Goal: Task Accomplishment & Management: Manage account settings

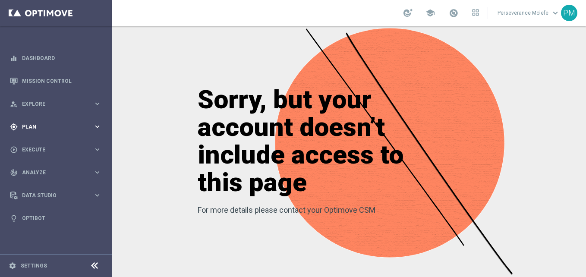
click at [60, 122] on div "gps_fixed Plan keyboard_arrow_right" at bounding box center [55, 126] width 111 height 23
click at [40, 169] on span "Templates" at bounding box center [54, 170] width 62 height 5
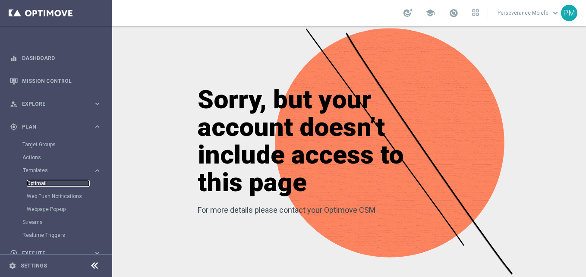
click at [38, 182] on link "Optimail" at bounding box center [58, 183] width 63 height 7
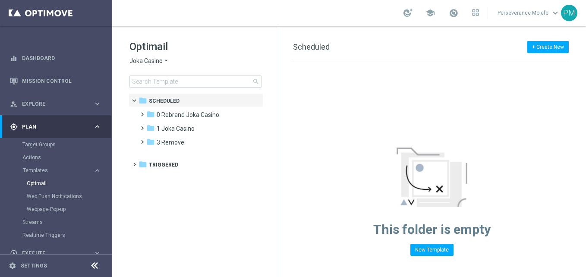
click at [161, 63] on span "Joka Casino" at bounding box center [146, 61] width 33 height 8
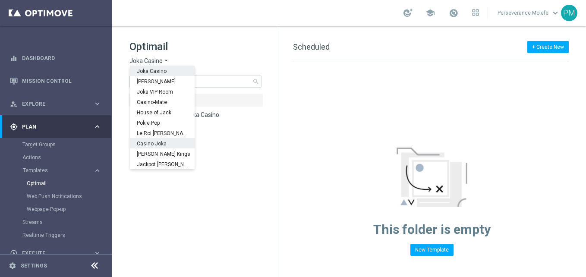
click at [0, 0] on span "Casino Joka" at bounding box center [0, 0] width 0 height 0
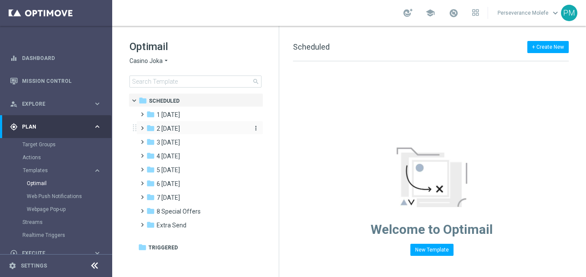
click at [180, 131] on span "2 [DATE]" at bounding box center [168, 129] width 23 height 8
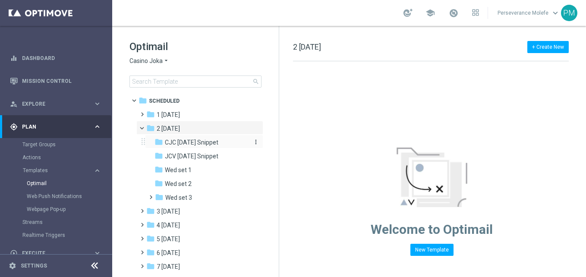
click at [189, 142] on span "CJC Wednesday Snippet" at bounding box center [192, 143] width 54 height 8
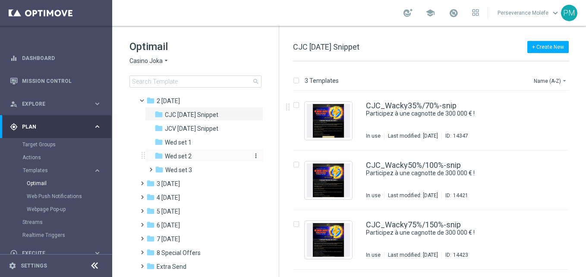
scroll to position [43, 0]
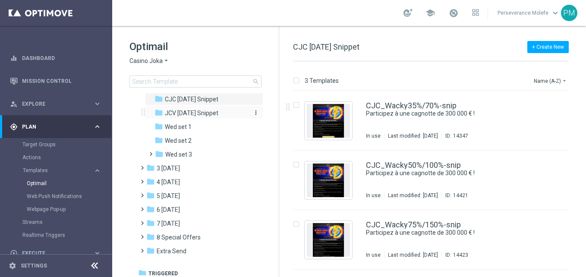
click at [218, 113] on span "JCV Wednesday Snippet" at bounding box center [192, 113] width 54 height 8
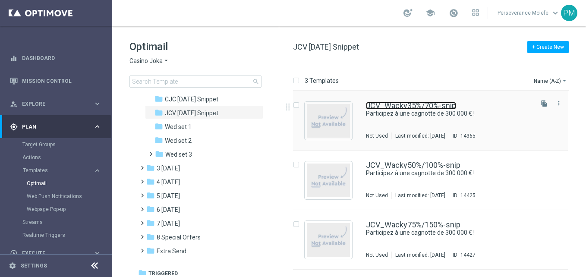
click at [439, 109] on link "JCV_Wacky35%/70%-snip" at bounding box center [411, 106] width 90 height 8
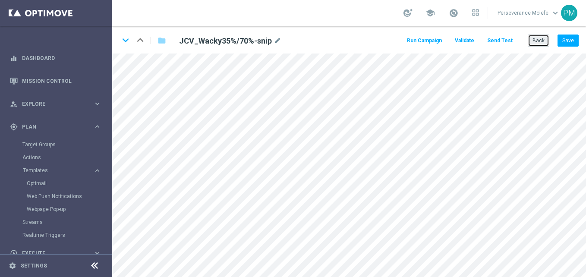
click at [538, 41] on button "Back" at bounding box center [539, 41] width 22 height 12
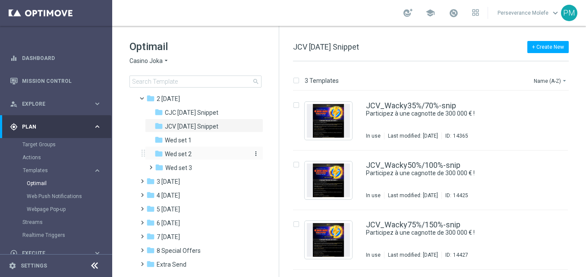
scroll to position [43, 0]
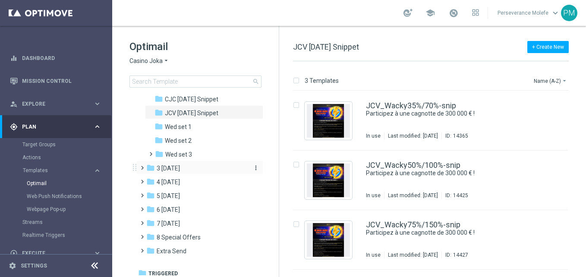
click at [219, 169] on div "folder 3 Thursday" at bounding box center [195, 169] width 99 height 10
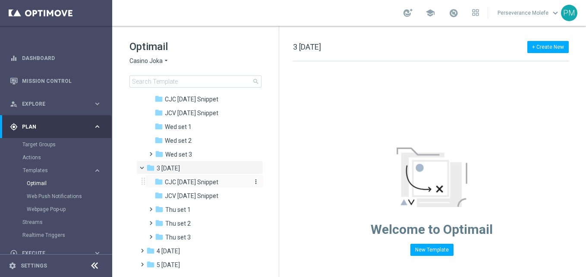
click at [218, 180] on span "CJC [DATE] Snippet" at bounding box center [192, 182] width 54 height 8
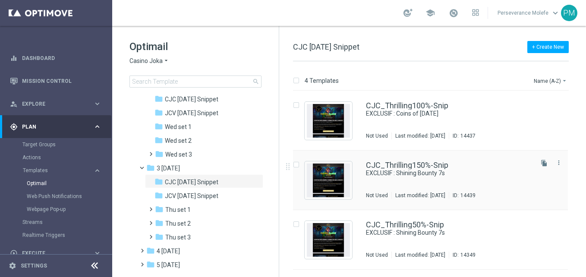
scroll to position [52, 0]
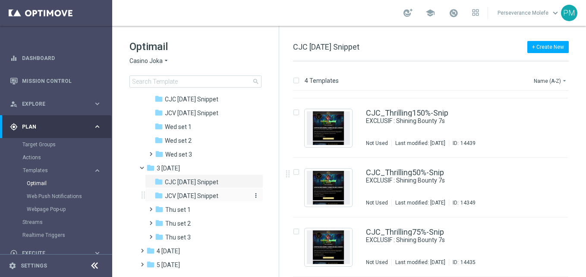
click at [229, 196] on div "folder JCV Thursday Snippet" at bounding box center [201, 196] width 92 height 10
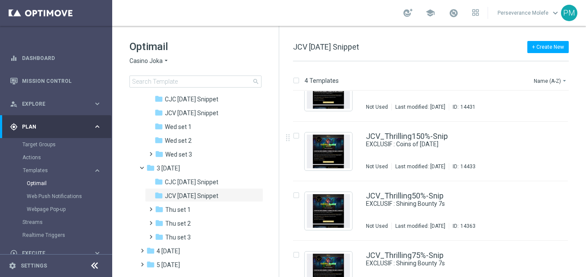
scroll to position [52, 0]
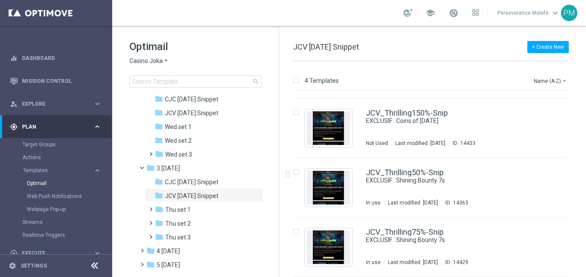
click at [155, 63] on span "Casino Joka" at bounding box center [146, 61] width 33 height 8
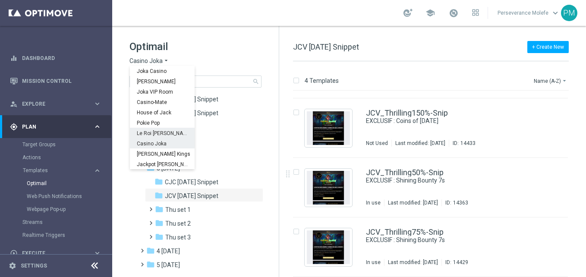
click at [0, 0] on span "Le Roi [PERSON_NAME]" at bounding box center [0, 0] width 0 height 0
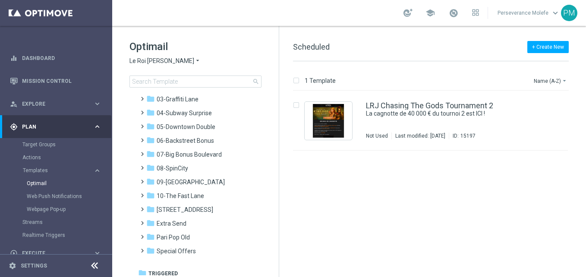
click at [203, 91] on div "folder 02-Rooftop Razzle" at bounding box center [195, 86] width 99 height 10
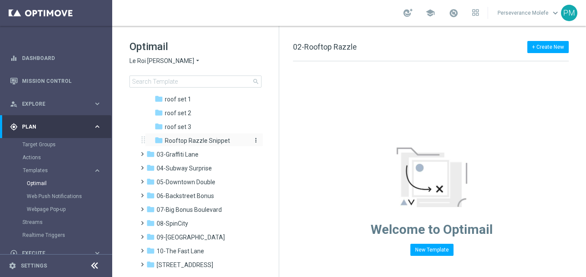
click at [207, 145] on span "Rooftop Razzle Snippet" at bounding box center [197, 141] width 65 height 8
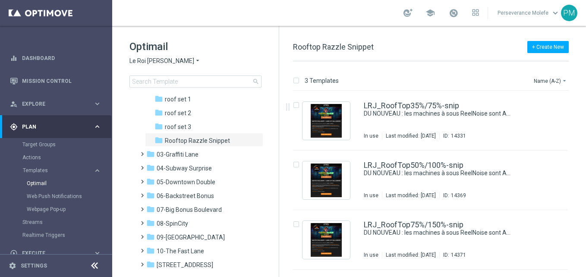
click at [193, 76] on span "01-Suburban Dreams" at bounding box center [186, 72] width 59 height 8
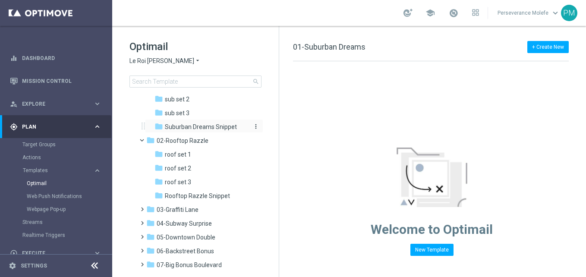
click at [193, 131] on span "Suburban Dreams Snippet" at bounding box center [201, 127] width 72 height 8
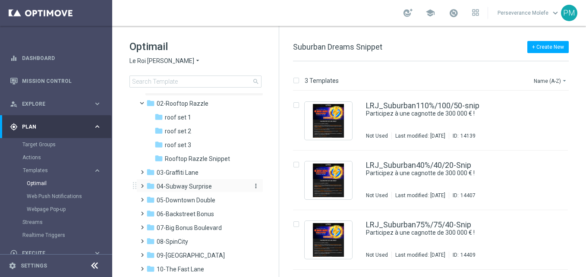
scroll to position [86, 0]
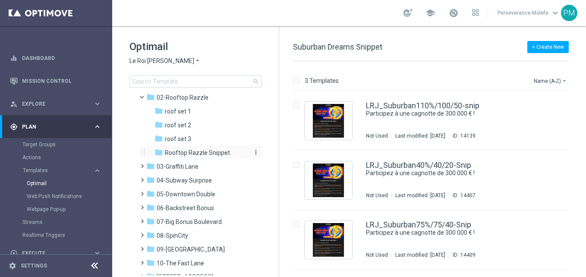
click at [206, 152] on span "Rooftop Razzle Snippet" at bounding box center [197, 153] width 65 height 8
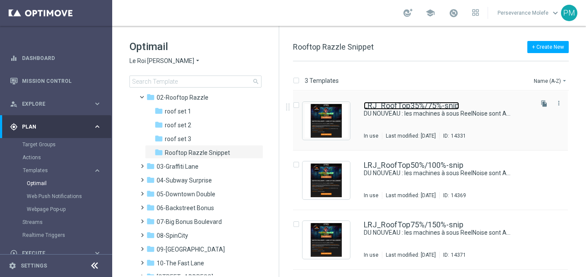
click at [397, 102] on link "LRJ_RoofTop35%/75%-snip" at bounding box center [411, 106] width 95 height 8
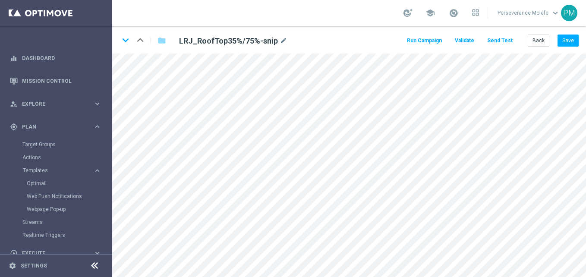
click at [513, 44] on button "Send Test" at bounding box center [500, 41] width 28 height 12
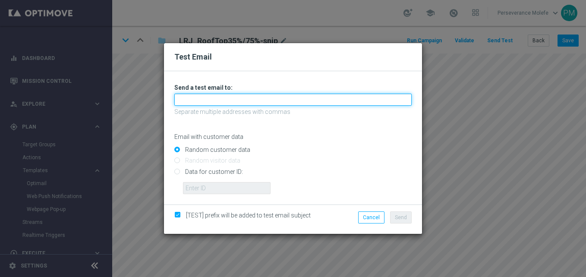
click at [323, 100] on input "text" at bounding box center [292, 100] width 237 height 12
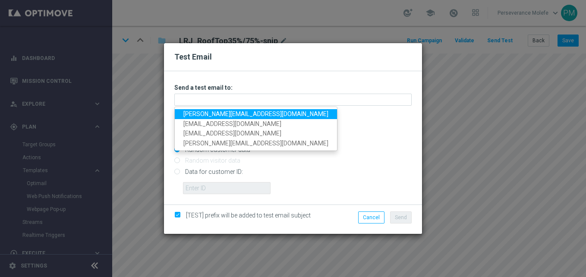
click at [219, 116] on link "[PERSON_NAME][EMAIL_ADDRESS][DOMAIN_NAME]" at bounding box center [256, 114] width 162 height 10
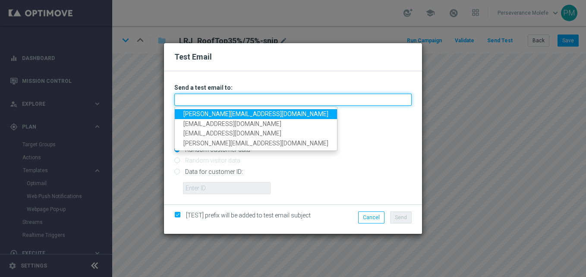
type input "[PERSON_NAME][EMAIL_ADDRESS][DOMAIN_NAME]"
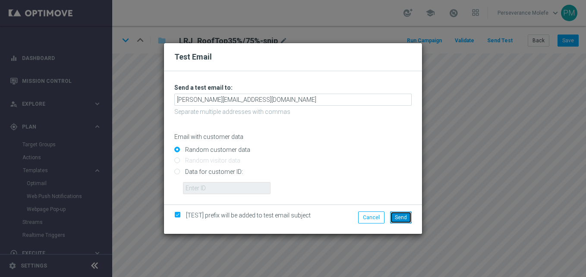
click at [393, 216] on button "Send" at bounding box center [401, 218] width 22 height 12
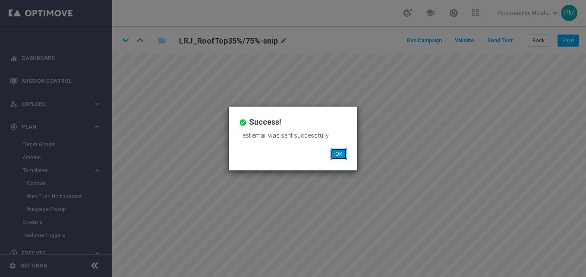
click at [345, 154] on button "OK" at bounding box center [339, 154] width 16 height 12
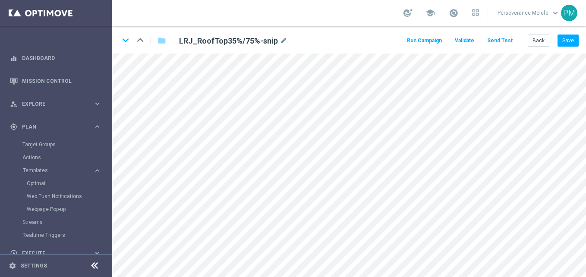
click at [89, 266] on icon at bounding box center [94, 266] width 10 height 10
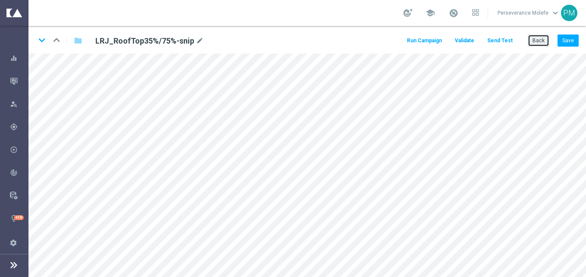
click at [536, 41] on button "Back" at bounding box center [539, 41] width 22 height 12
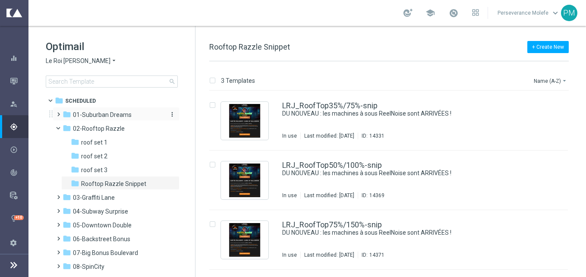
click at [148, 112] on div "folder 01-Suburban Dreams" at bounding box center [112, 115] width 99 height 10
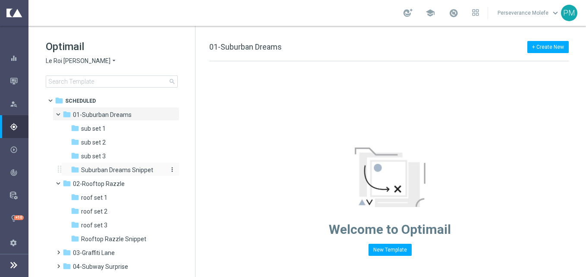
click at [146, 169] on span "Suburban Dreams Snippet" at bounding box center [117, 170] width 72 height 8
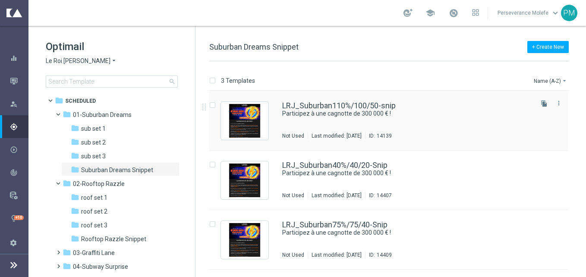
click at [281, 106] on div "LRJ_Suburban110%/100/50-snip Participez à une cagnotte de 300 000 € ! Not Used …" at bounding box center [388, 121] width 359 height 60
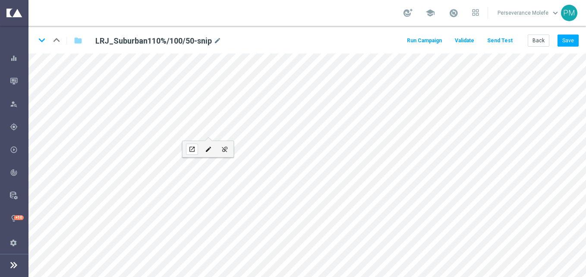
click at [191, 152] on icon "open_in_new" at bounding box center [192, 149] width 6 height 7
click at [542, 36] on button "Back" at bounding box center [539, 41] width 22 height 12
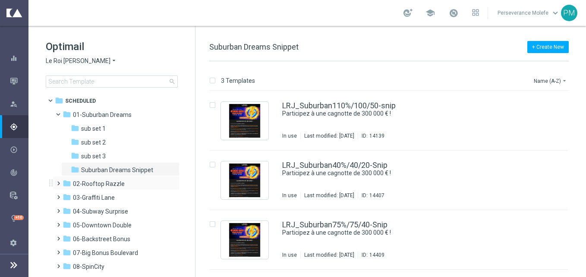
click at [129, 190] on div "folder 02-Rooftop Razzle more_vert" at bounding box center [116, 183] width 127 height 14
click at [134, 184] on div "folder 02-Rooftop Razzle" at bounding box center [112, 184] width 99 height 10
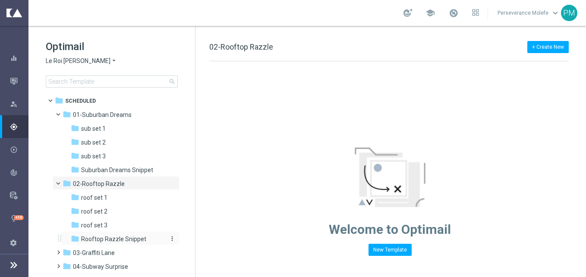
click at [123, 240] on span "Rooftop Razzle Snippet" at bounding box center [113, 239] width 65 height 8
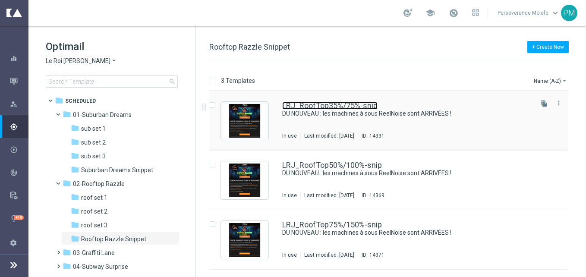
click at [348, 106] on link "LRJ_RoofTop35%/75%-snip" at bounding box center [329, 106] width 95 height 8
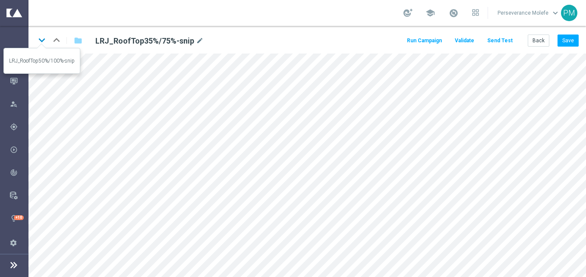
click at [41, 44] on icon "keyboard_arrow_down" at bounding box center [41, 40] width 13 height 13
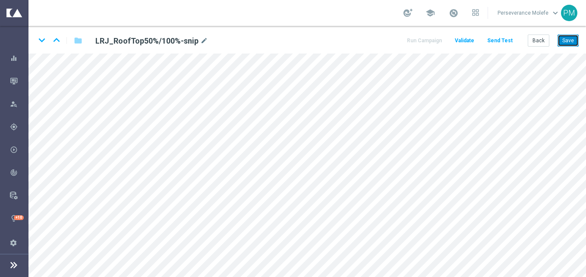
click at [560, 38] on button "Save" at bounding box center [568, 41] width 21 height 12
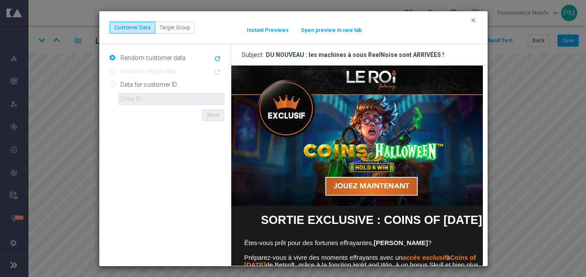
click at [352, 33] on button "Open preview in new tab" at bounding box center [332, 30] width 62 height 7
click at [474, 23] on icon "clear" at bounding box center [473, 20] width 7 height 7
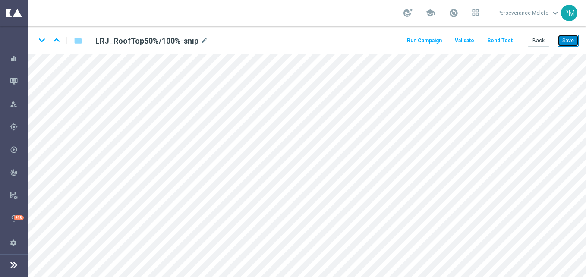
click at [563, 43] on button "Save" at bounding box center [568, 41] width 21 height 12
click at [44, 41] on icon "keyboard_arrow_down" at bounding box center [41, 40] width 13 height 13
click at [574, 36] on button "Save" at bounding box center [568, 41] width 21 height 12
click at [534, 39] on button "Back" at bounding box center [539, 41] width 22 height 12
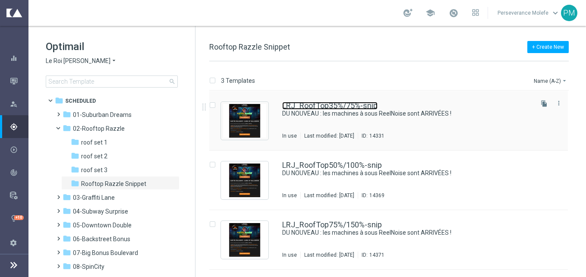
click at [297, 105] on link "LRJ_RoofTop35%/75%-snip" at bounding box center [329, 106] width 95 height 8
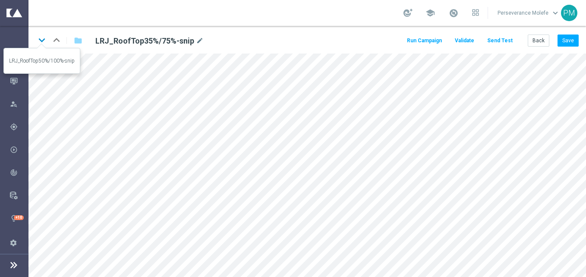
click at [46, 41] on icon "keyboard_arrow_down" at bounding box center [41, 40] width 13 height 13
click at [45, 38] on icon "keyboard_arrow_down" at bounding box center [41, 40] width 13 height 13
click at [540, 41] on button "Back" at bounding box center [539, 41] width 22 height 12
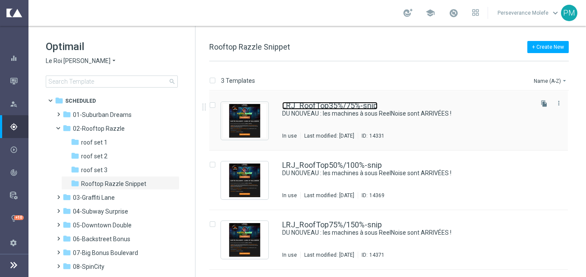
click at [304, 105] on link "LRJ_RoofTop35%/75%-snip" at bounding box center [329, 106] width 95 height 8
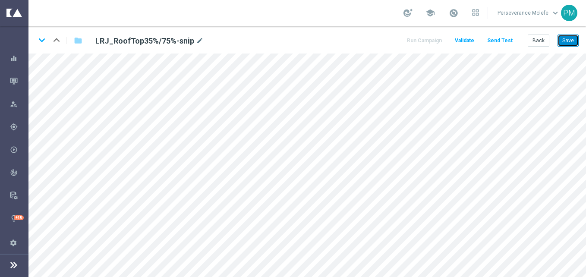
click at [570, 40] on button "Save" at bounding box center [568, 41] width 21 height 12
click at [37, 39] on icon "keyboard_arrow_down" at bounding box center [41, 40] width 13 height 13
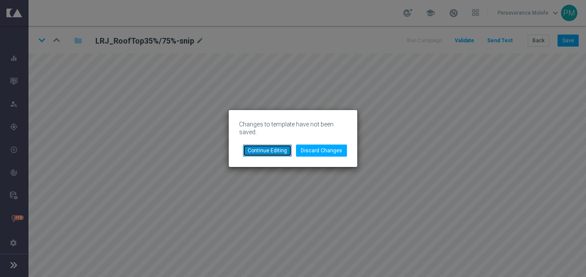
click at [268, 146] on button "Continue Editing" at bounding box center [267, 151] width 49 height 12
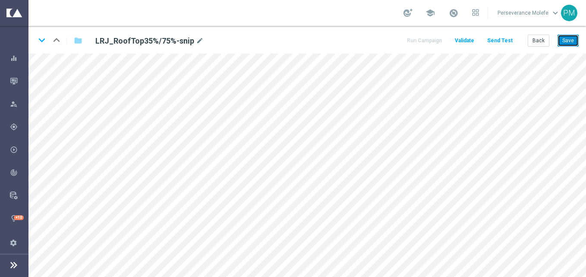
click at [559, 39] on button "Save" at bounding box center [568, 41] width 21 height 12
click at [40, 42] on icon "keyboard_arrow_down" at bounding box center [41, 40] width 13 height 13
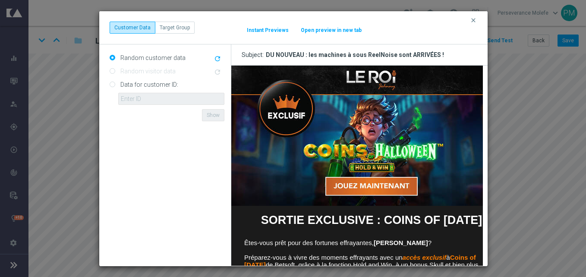
click at [342, 30] on button "Open preview in new tab" at bounding box center [332, 30] width 62 height 7
click at [472, 20] on icon "clear" at bounding box center [473, 20] width 7 height 7
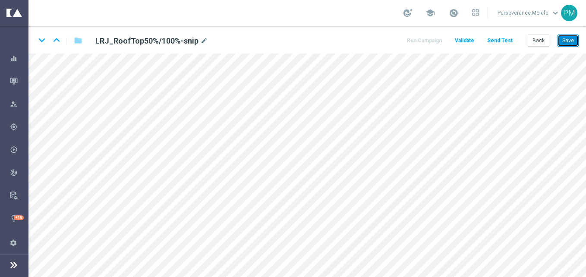
click at [567, 41] on button "Save" at bounding box center [568, 41] width 21 height 12
click at [41, 41] on icon "keyboard_arrow_down" at bounding box center [41, 40] width 13 height 13
click at [571, 38] on button "Save" at bounding box center [568, 41] width 21 height 12
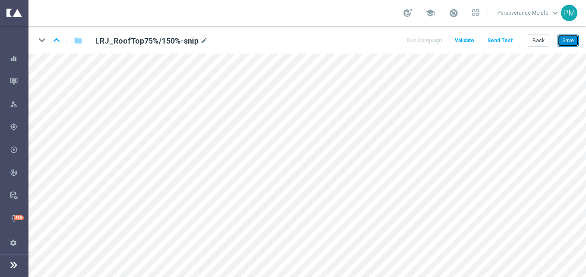
click at [570, 41] on button "Save" at bounding box center [568, 41] width 21 height 12
click at [53, 38] on icon "keyboard_arrow_up" at bounding box center [56, 40] width 13 height 13
click at [562, 35] on button "Save" at bounding box center [568, 41] width 21 height 12
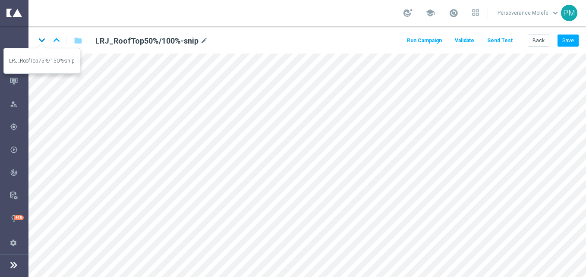
click at [40, 45] on icon "keyboard_arrow_down" at bounding box center [41, 40] width 13 height 13
click at [56, 42] on icon "keyboard_arrow_up" at bounding box center [56, 40] width 13 height 13
click at [545, 35] on button "Back" at bounding box center [539, 41] width 22 height 12
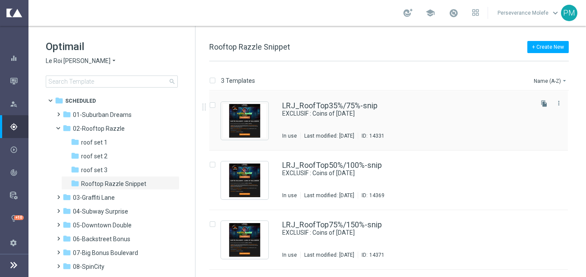
click at [299, 101] on div "LRJ_RoofTop35%/75%-snip EXCLUSIF : Coins of Halloween In use Last modified: Tue…" at bounding box center [388, 121] width 359 height 60
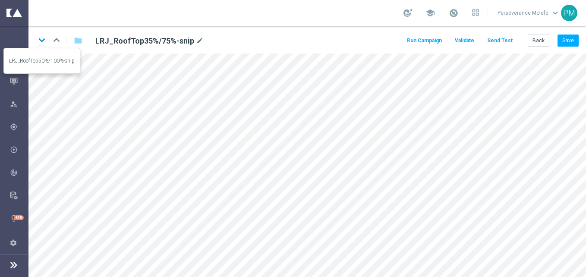
click at [41, 38] on icon "keyboard_arrow_down" at bounding box center [41, 40] width 13 height 13
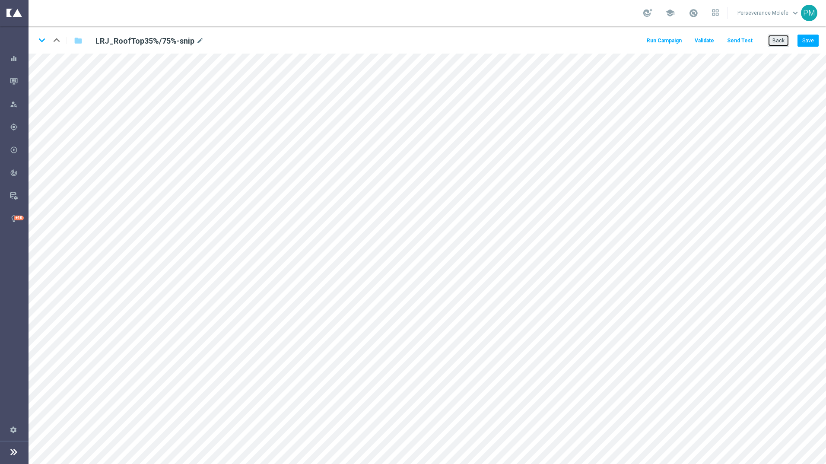
click at [586, 41] on button "Back" at bounding box center [778, 41] width 22 height 12
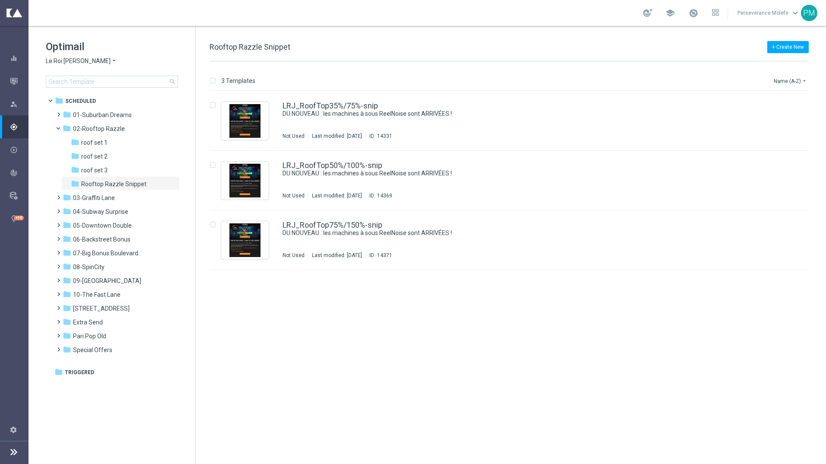
click at [79, 63] on span "Le Roi Johnny" at bounding box center [78, 61] width 65 height 8
click at [83, 145] on div "Casino Joka" at bounding box center [78, 143] width 65 height 10
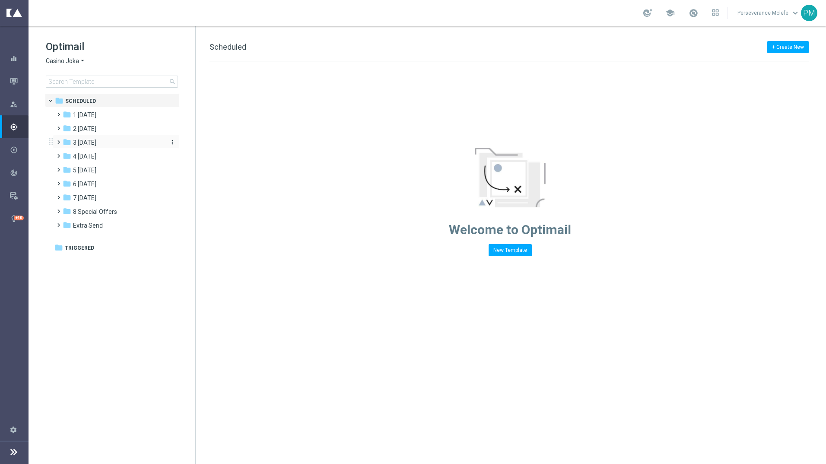
click at [96, 139] on span "3 [DATE]" at bounding box center [84, 143] width 23 height 8
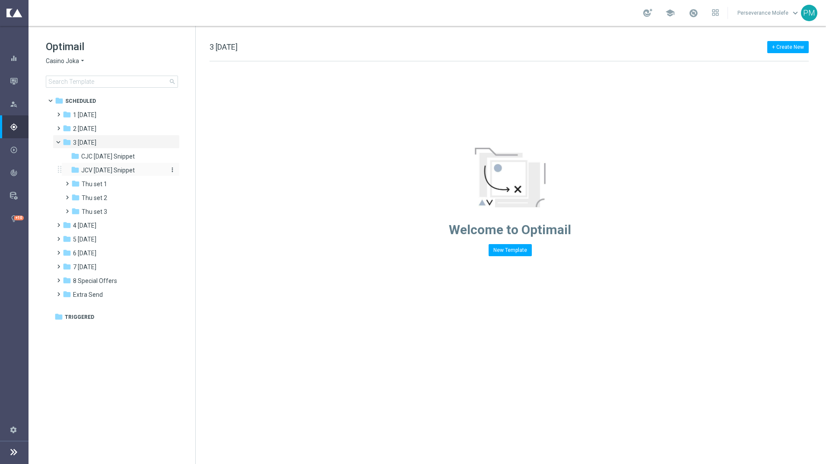
click at [115, 167] on span "JCV [DATE] Snippet" at bounding box center [108, 170] width 54 height 8
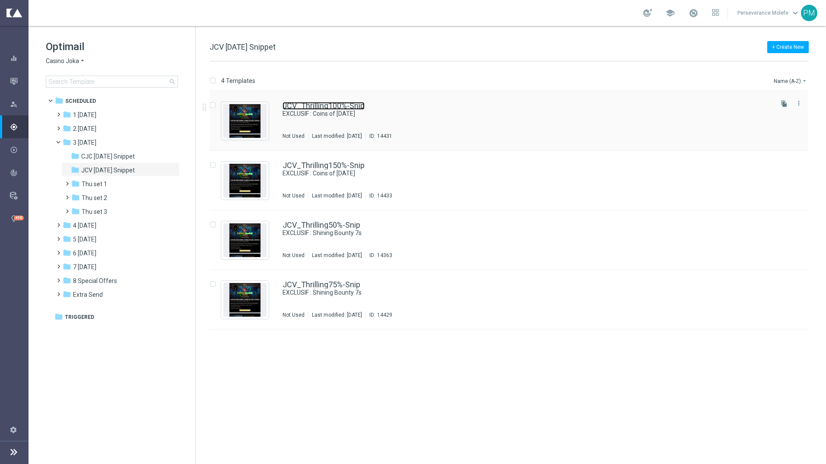
click at [334, 102] on link "JCV_Thrilling100%-Snip" at bounding box center [323, 106] width 82 height 8
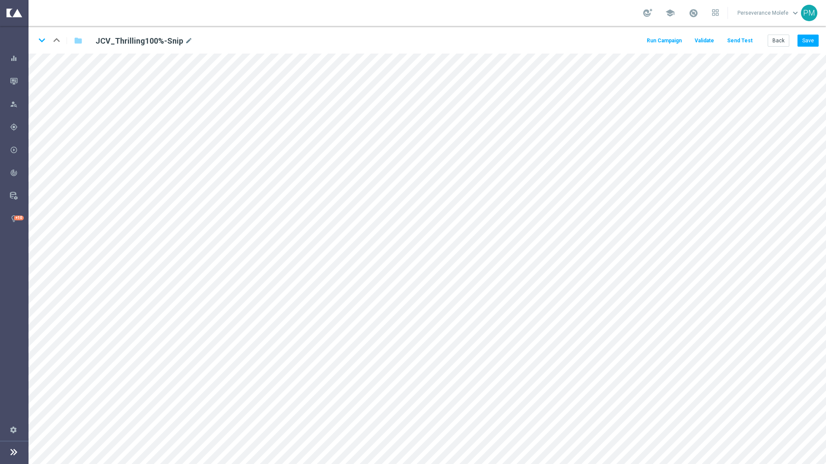
click at [586, 35] on button "Send Test" at bounding box center [739, 41] width 28 height 12
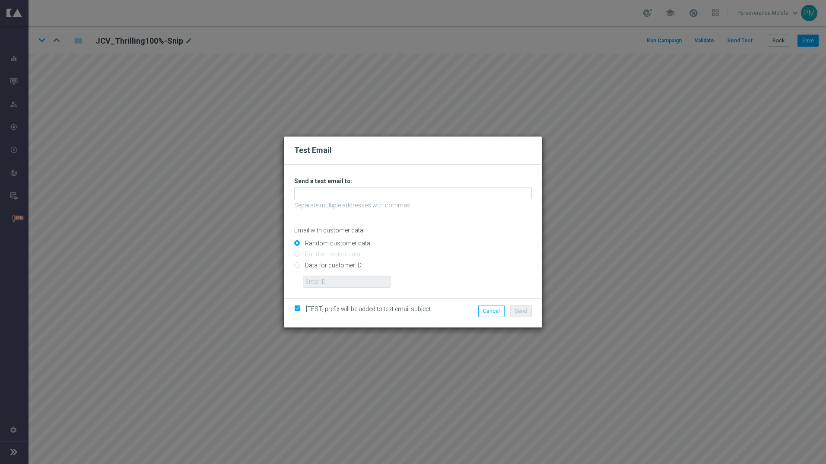
click at [346, 200] on div "Unable to send test email. If this problem persists, contact your CSM for assis…" at bounding box center [412, 232] width 237 height 111
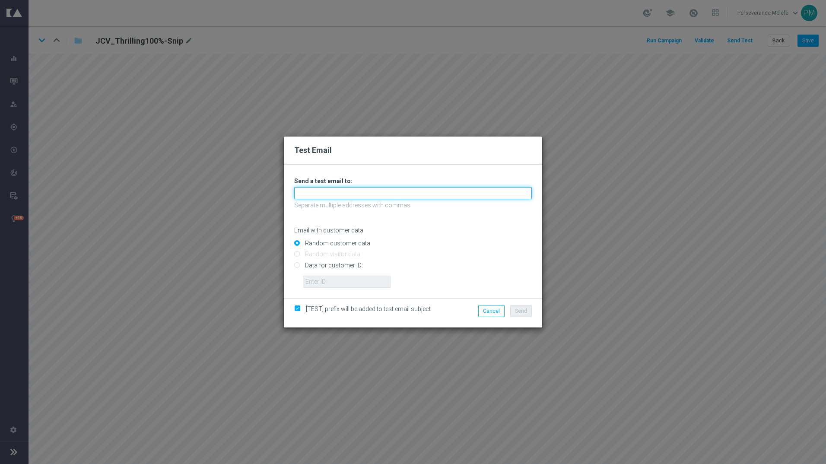
click at [344, 195] on input "text" at bounding box center [412, 193] width 237 height 12
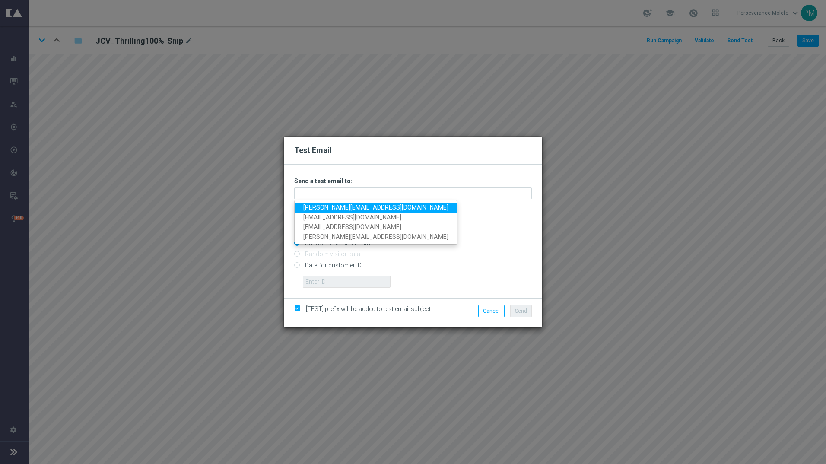
click at [336, 207] on link "[PERSON_NAME][EMAIL_ADDRESS][DOMAIN_NAME]" at bounding box center [375, 208] width 162 height 10
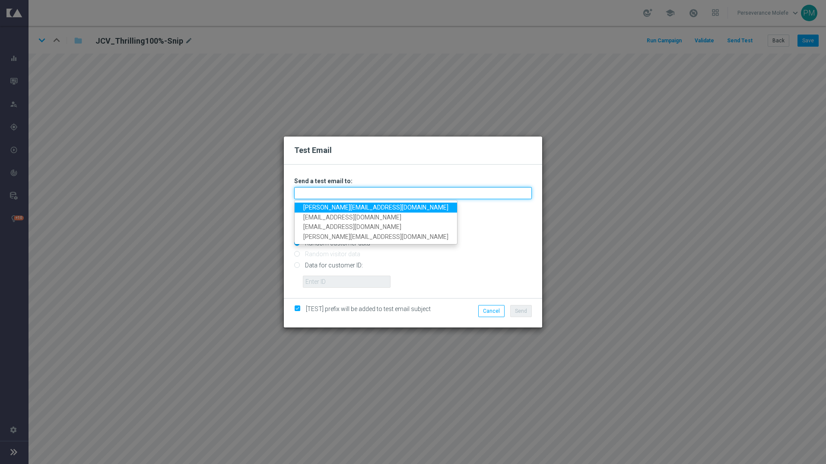
type input "[PERSON_NAME][EMAIL_ADDRESS][DOMAIN_NAME]"
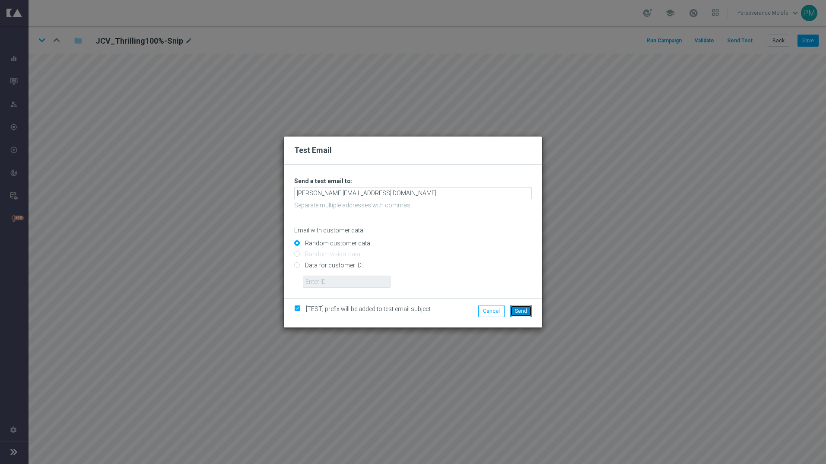
click at [523, 277] on span "Send" at bounding box center [521, 311] width 12 height 6
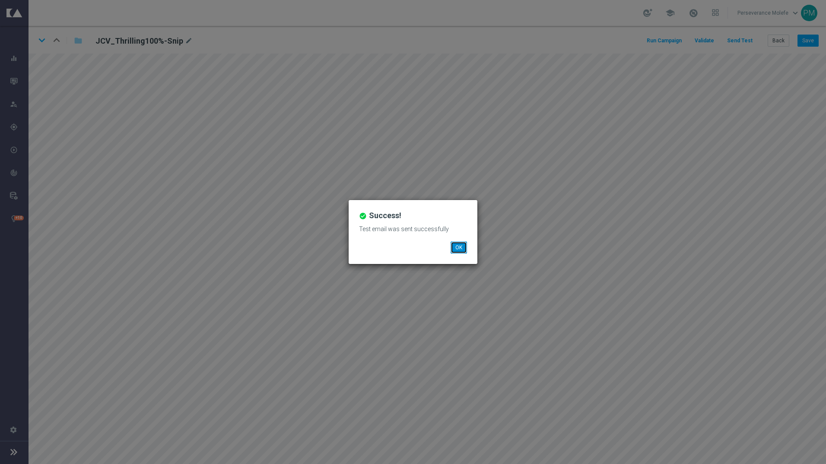
click at [461, 241] on button "OK" at bounding box center [458, 247] width 16 height 12
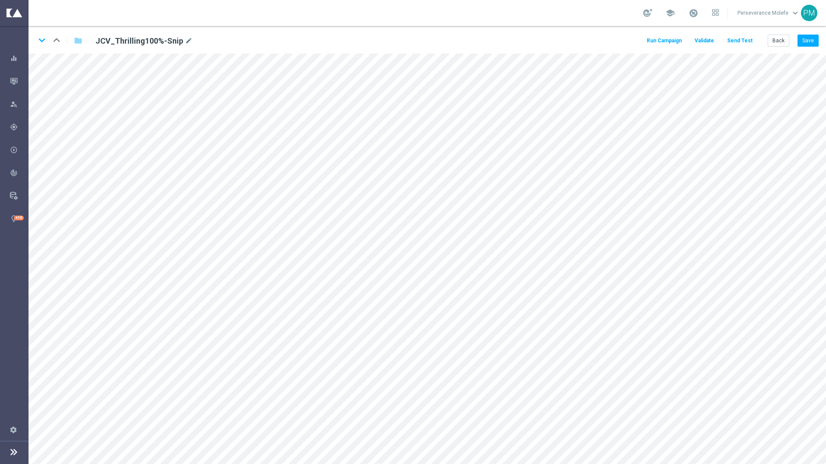
click at [586, 47] on div "keyboard_arrow_down keyboard_arrow_up folder JCV_Thrilling100%-Snip mode_edit R…" at bounding box center [426, 40] width 797 height 28
click at [586, 44] on button "Back" at bounding box center [778, 41] width 22 height 12
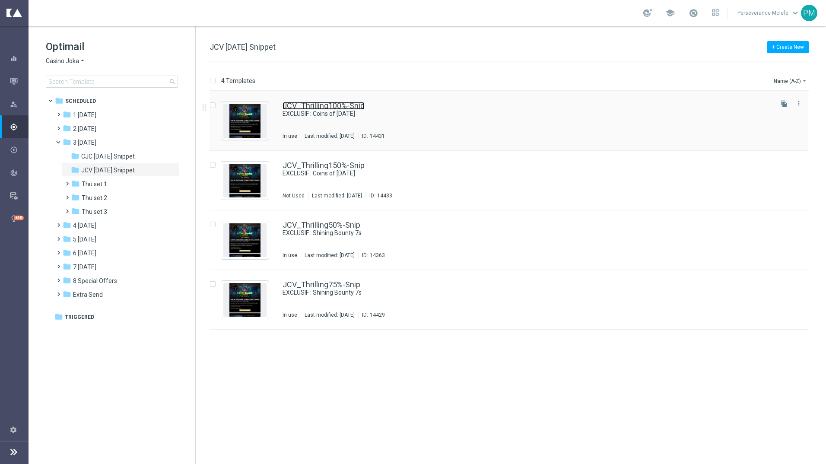
click at [330, 108] on link "JCV_Thrilling100%-Snip" at bounding box center [323, 106] width 82 height 8
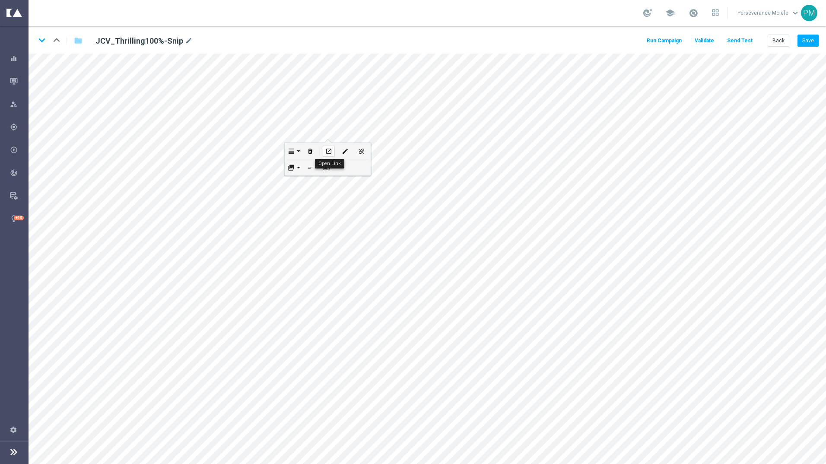
click at [326, 151] on icon "open_in_new" at bounding box center [328, 151] width 6 height 7
click at [260, 277] on icon "open_in_new" at bounding box center [259, 376] width 6 height 7
click at [586, 38] on button "Back" at bounding box center [778, 41] width 22 height 12
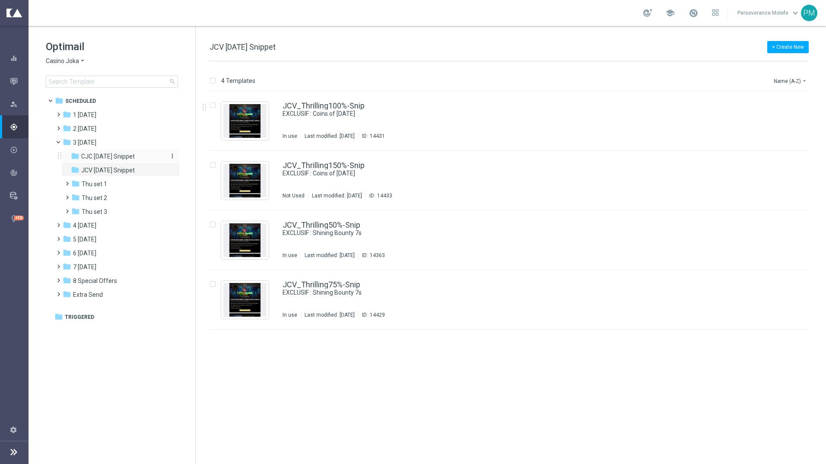
click at [135, 156] on span "CJC [DATE] Snippet" at bounding box center [108, 156] width 54 height 8
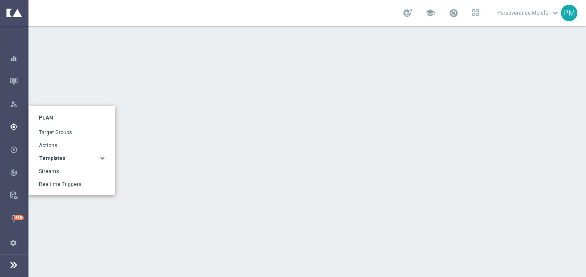
click at [20, 130] on div "gps_fixed Plan" at bounding box center [19, 127] width 18 height 8
click at [105, 155] on accordion "Templates keyboard_arrow_right Optimail Web Push Notifications Webpage Pop-up" at bounding box center [75, 158] width 72 height 13
click at [105, 155] on div "Templates keyboard_arrow_right" at bounding box center [75, 158] width 72 height 7
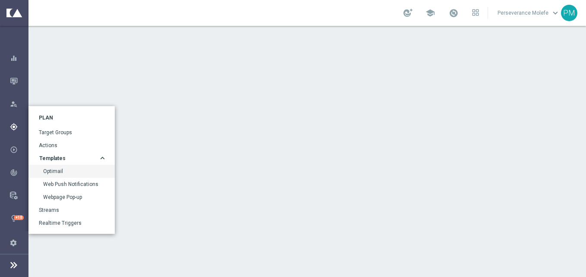
click at [62, 177] on div "Optimail" at bounding box center [71, 171] width 86 height 13
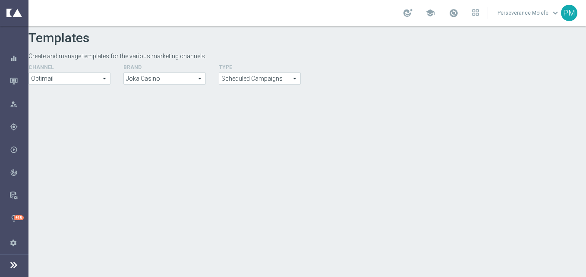
click at [20, 262] on footer "settings Settings" at bounding box center [14, 254] width 28 height 46
click at [18, 266] on icon at bounding box center [14, 265] width 10 height 10
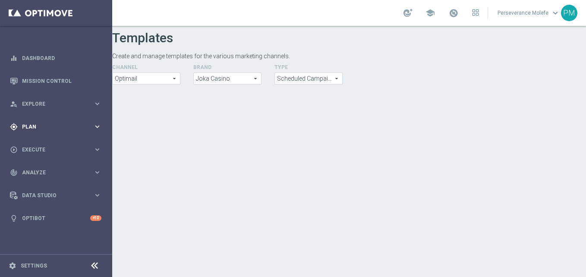
click at [65, 129] on span "Plan" at bounding box center [57, 126] width 71 height 5
click at [79, 169] on span "Templates" at bounding box center [54, 170] width 62 height 5
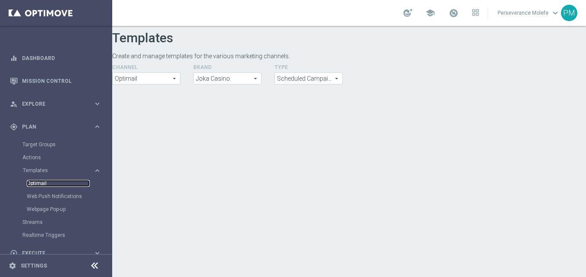
click at [36, 183] on link "Optimail" at bounding box center [58, 183] width 63 height 7
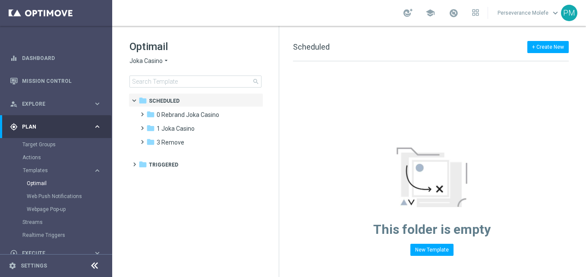
click at [154, 62] on span "Joka Casino" at bounding box center [146, 61] width 33 height 8
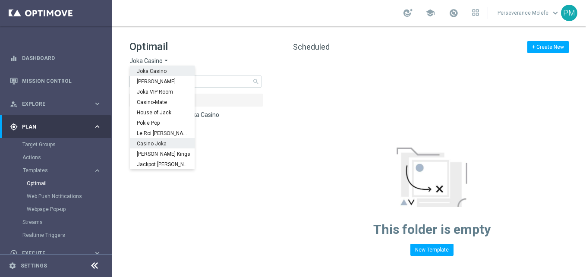
click at [0, 0] on span "Casino Joka" at bounding box center [0, 0] width 0 height 0
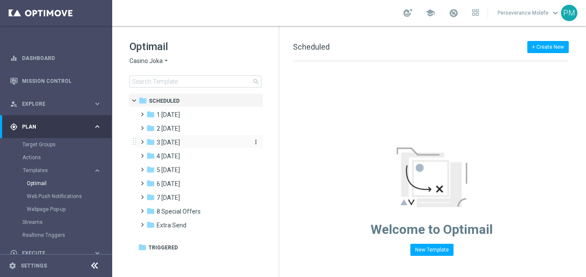
click at [176, 142] on span "3 [DATE]" at bounding box center [168, 143] width 23 height 8
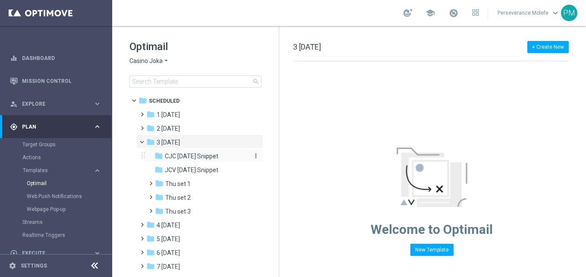
click at [196, 152] on span "CJC [DATE] Snippet" at bounding box center [192, 156] width 54 height 8
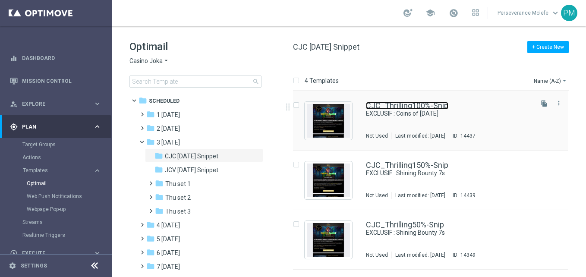
click at [407, 102] on link "CJC_Thrilling100%-Snip" at bounding box center [407, 106] width 82 height 8
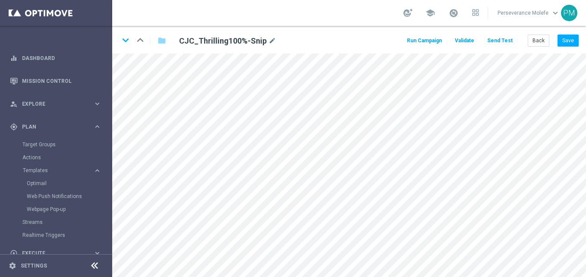
click at [507, 38] on button "Send Test" at bounding box center [500, 41] width 28 height 12
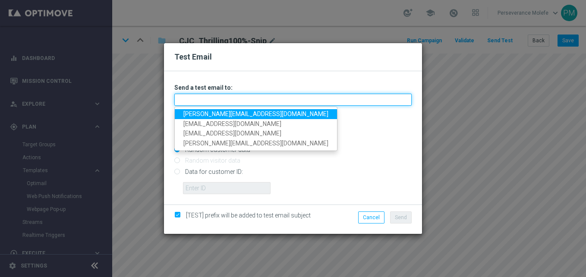
click at [276, 97] on input "text" at bounding box center [292, 100] width 237 height 12
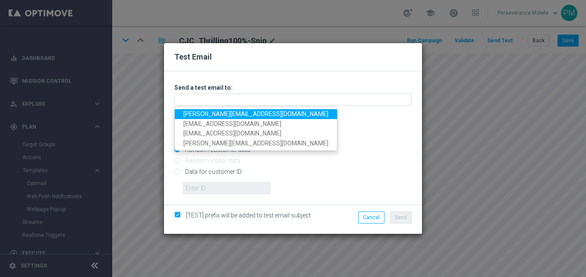
click at [240, 114] on link "[PERSON_NAME][EMAIL_ADDRESS][DOMAIN_NAME]" at bounding box center [256, 114] width 162 height 10
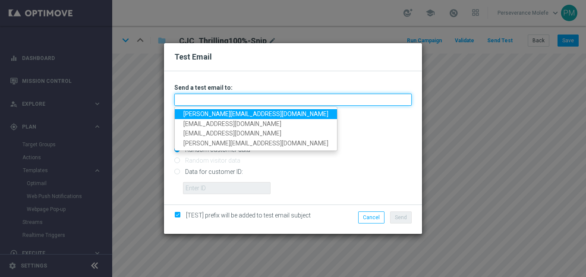
type input "[PERSON_NAME][EMAIL_ADDRESS][DOMAIN_NAME]"
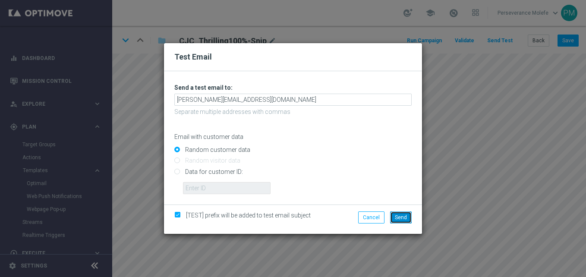
click at [398, 222] on button "Send" at bounding box center [401, 218] width 22 height 12
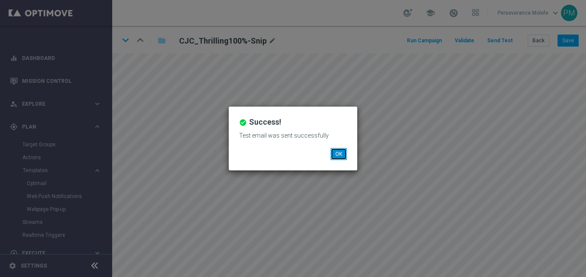
click at [339, 150] on button "OK" at bounding box center [339, 154] width 16 height 12
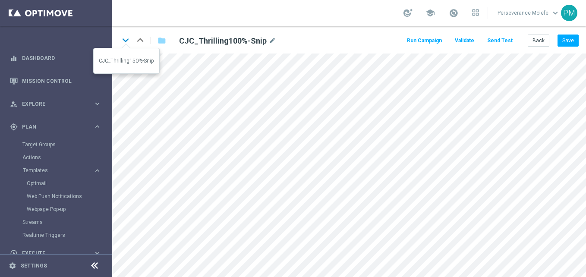
click at [127, 43] on icon "keyboard_arrow_down" at bounding box center [125, 40] width 13 height 13
click at [129, 46] on icon "keyboard_arrow_down" at bounding box center [125, 40] width 13 height 13
click at [130, 43] on icon "keyboard_arrow_down" at bounding box center [125, 40] width 13 height 13
click at [545, 41] on button "Back" at bounding box center [539, 41] width 22 height 12
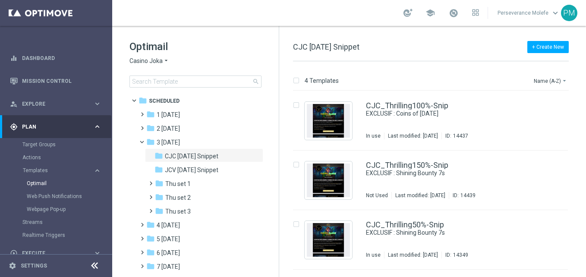
click at [96, 264] on icon at bounding box center [94, 266] width 10 height 10
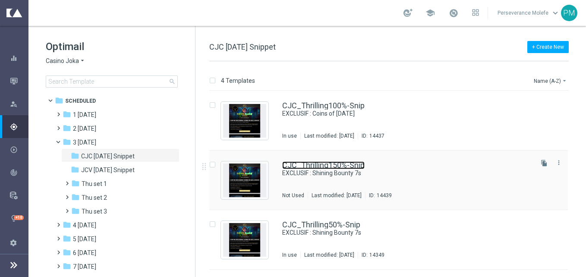
click at [339, 163] on link "CJC_Thrilling150%-Snip" at bounding box center [323, 165] width 82 height 8
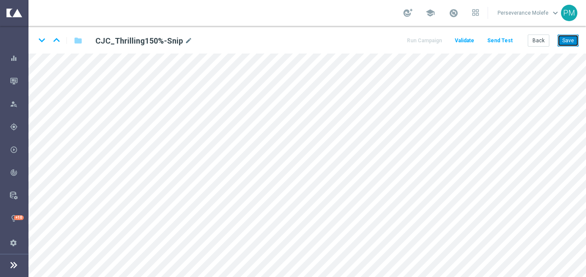
click at [567, 39] on button "Save" at bounding box center [568, 41] width 21 height 12
click at [59, 42] on icon "keyboard_arrow_up" at bounding box center [56, 40] width 13 height 13
click at [42, 44] on icon "keyboard_arrow_down" at bounding box center [41, 40] width 13 height 13
click at [570, 42] on button "Save" at bounding box center [568, 41] width 21 height 12
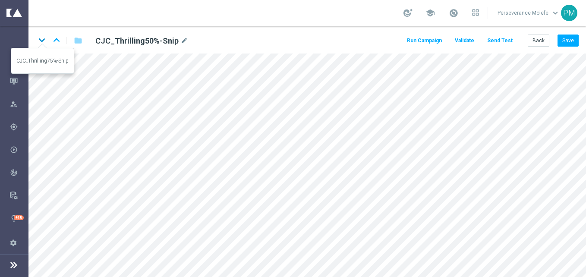
click at [41, 42] on icon "keyboard_arrow_down" at bounding box center [41, 40] width 13 height 13
click at [567, 40] on button "Save" at bounding box center [568, 41] width 21 height 12
click at [541, 38] on button "Back" at bounding box center [539, 41] width 22 height 12
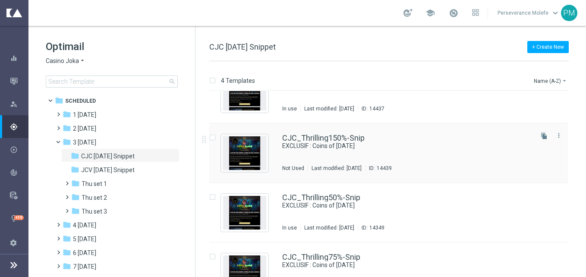
scroll to position [52, 0]
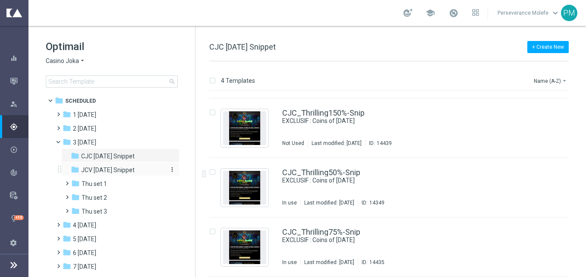
click at [127, 167] on span "JCV [DATE] Snippet" at bounding box center [108, 170] width 54 height 8
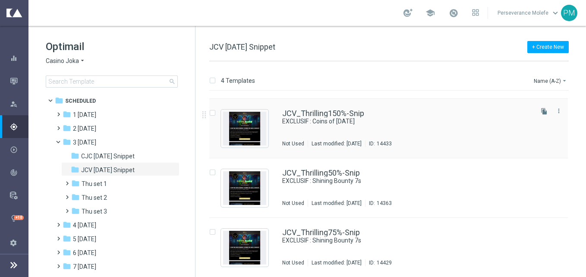
scroll to position [52, 0]
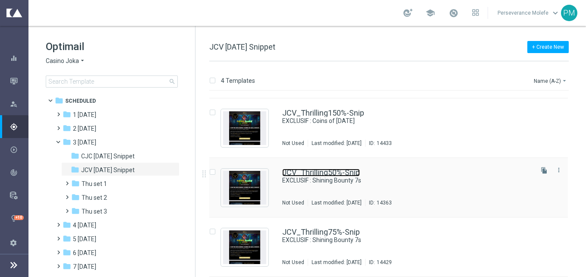
click at [323, 175] on link "JCV_Thrilling50%-Snip" at bounding box center [321, 173] width 78 height 8
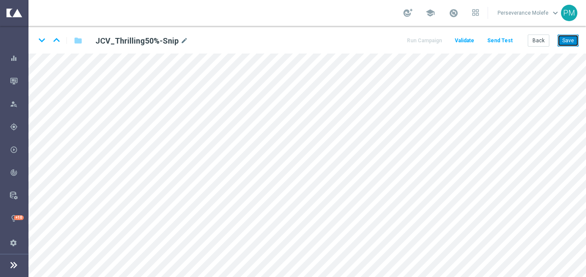
click at [574, 40] on button "Save" at bounding box center [568, 41] width 21 height 12
click at [42, 40] on icon "keyboard_arrow_down" at bounding box center [41, 40] width 13 height 13
click at [573, 37] on button "Save" at bounding box center [568, 41] width 21 height 12
click at [545, 44] on button "Back" at bounding box center [539, 41] width 22 height 12
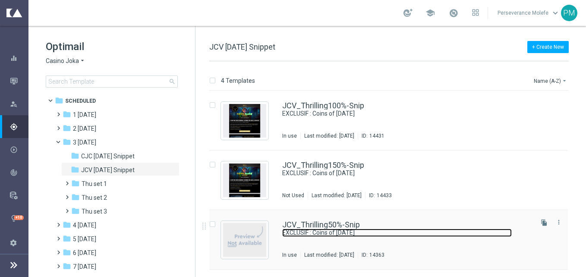
click at [318, 229] on link "EXCLUSIF : Coins of [DATE]" at bounding box center [397, 233] width 230 height 8
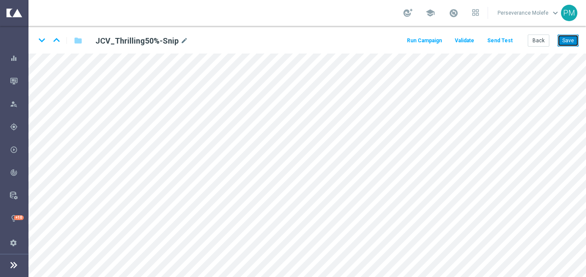
click at [568, 44] on button "Save" at bounding box center [568, 41] width 21 height 12
click at [41, 38] on icon "keyboard_arrow_down" at bounding box center [41, 40] width 13 height 13
click at [56, 40] on icon "keyboard_arrow_up" at bounding box center [56, 40] width 13 height 13
click at [208, 163] on icon "open_in_new" at bounding box center [205, 161] width 6 height 7
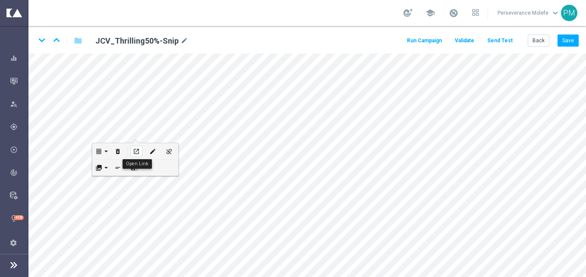
click at [135, 146] on div "open_in_new" at bounding box center [136, 151] width 12 height 11
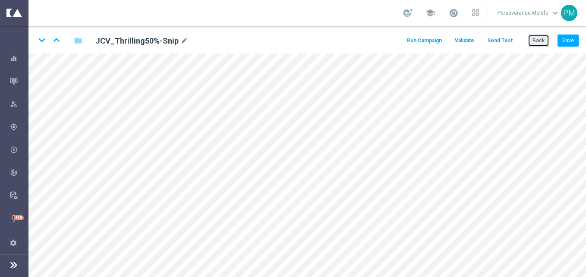
click at [536, 35] on button "Back" at bounding box center [539, 41] width 22 height 12
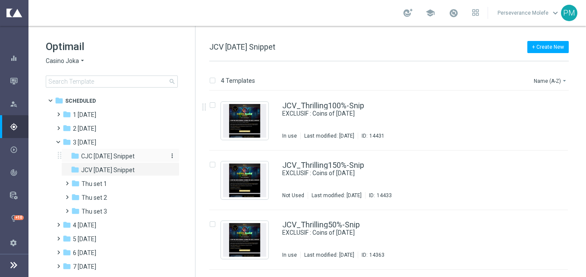
click at [127, 161] on div "folder CJC [DATE] Snippet" at bounding box center [117, 157] width 92 height 10
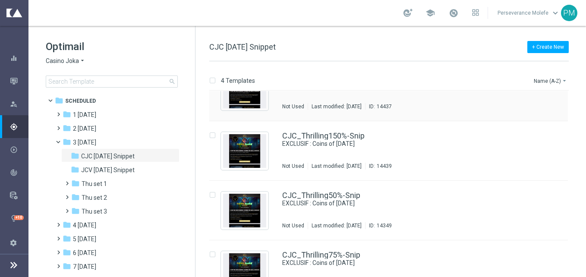
scroll to position [52, 0]
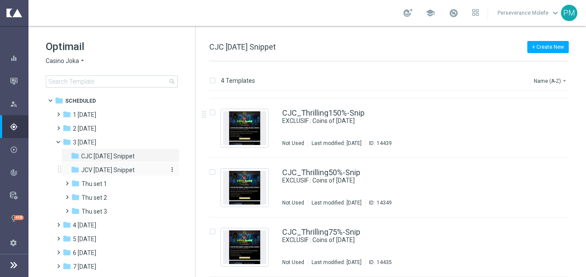
click at [130, 171] on span "JCV [DATE] Snippet" at bounding box center [108, 170] width 54 height 8
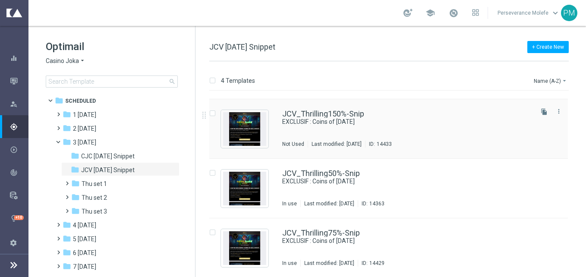
scroll to position [52, 0]
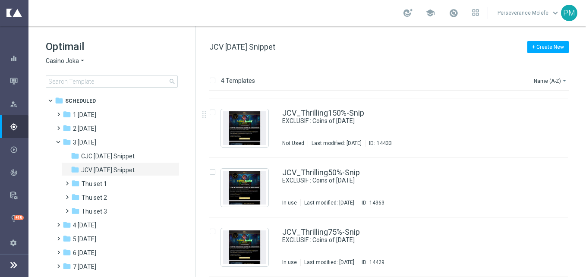
click at [66, 58] on span "Casino Joka" at bounding box center [62, 61] width 33 height 8
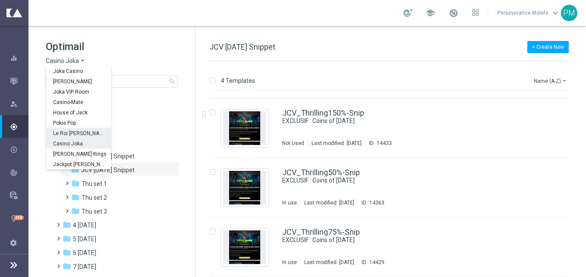
click at [89, 132] on div "Le Roi [PERSON_NAME]" at bounding box center [78, 133] width 65 height 10
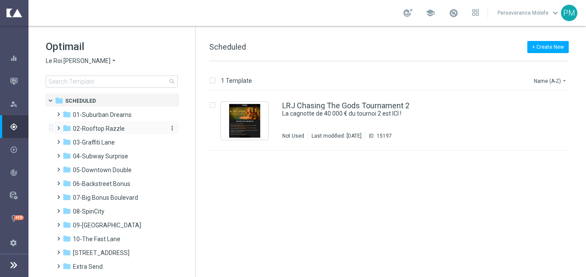
click at [111, 132] on span "02-Rooftop Razzle" at bounding box center [99, 129] width 52 height 8
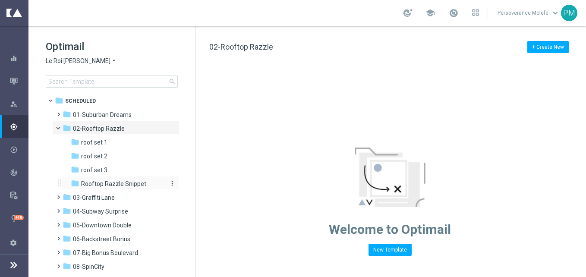
click at [127, 187] on span "Rooftop Razzle Snippet" at bounding box center [113, 184] width 65 height 8
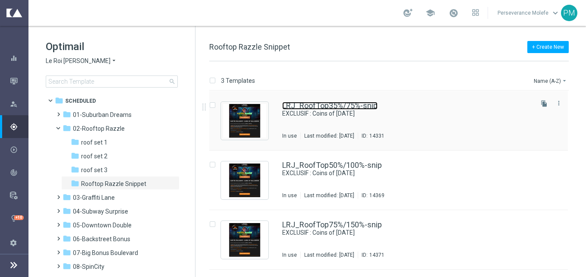
click at [311, 109] on link "LRJ_RoofTop35%/75%-snip" at bounding box center [329, 106] width 95 height 8
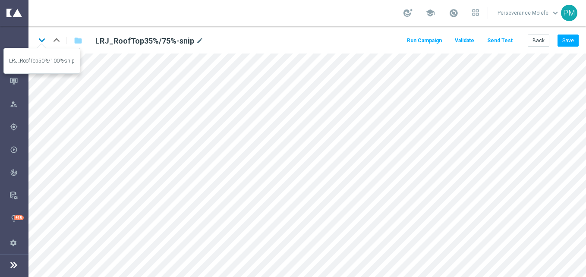
click at [46, 45] on icon "keyboard_arrow_down" at bounding box center [41, 40] width 13 height 13
click at [42, 44] on icon "keyboard_arrow_down" at bounding box center [41, 40] width 13 height 13
click at [546, 44] on button "Back" at bounding box center [539, 41] width 22 height 12
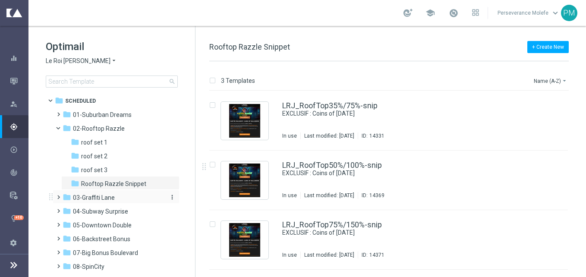
click at [88, 198] on span "03-Graffiti Lane" at bounding box center [94, 198] width 42 height 8
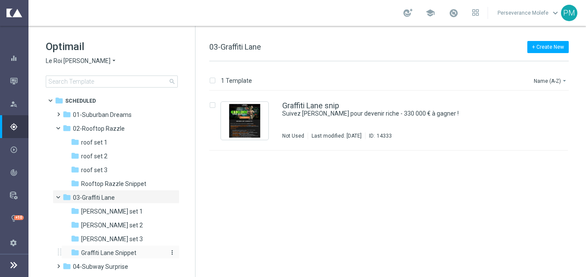
click at [123, 249] on span "Graffiti Lane Snippet" at bounding box center [108, 253] width 55 height 8
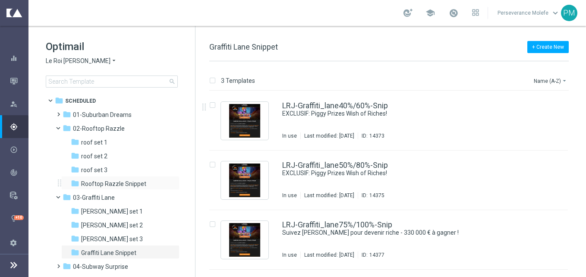
click at [116, 178] on div "folder Rooftop Razzle Snippet more_vert" at bounding box center [120, 183] width 118 height 14
click at [112, 184] on span "Rooftop Razzle Snippet" at bounding box center [113, 184] width 65 height 8
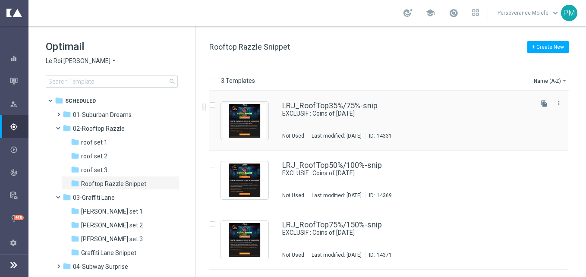
click at [313, 98] on div "LRJ_RoofTop35%/75%-snip EXCLUSIF : Coins of [DATE] Not Used Last modified: [DAT…" at bounding box center [388, 121] width 359 height 60
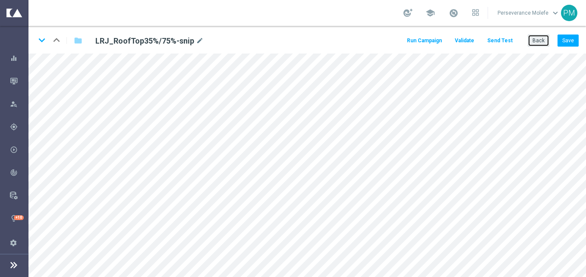
click at [530, 38] on button "Back" at bounding box center [539, 41] width 22 height 12
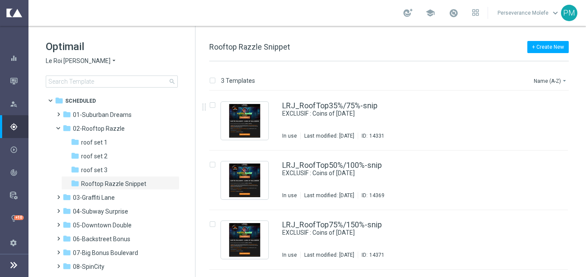
click at [111, 65] on icon "arrow_drop_down" at bounding box center [114, 61] width 7 height 8
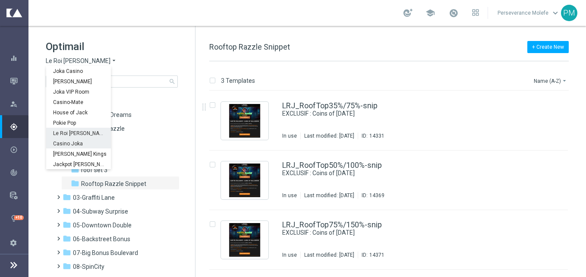
click at [80, 140] on div "Casino Joka" at bounding box center [78, 143] width 65 height 10
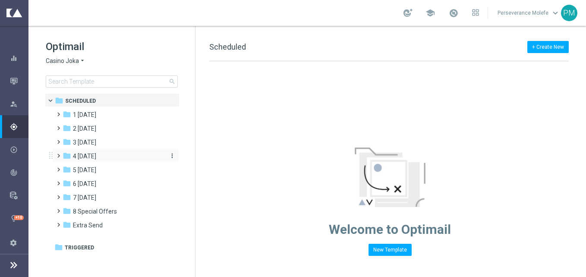
click at [94, 154] on span "4 [DATE]" at bounding box center [84, 156] width 23 height 8
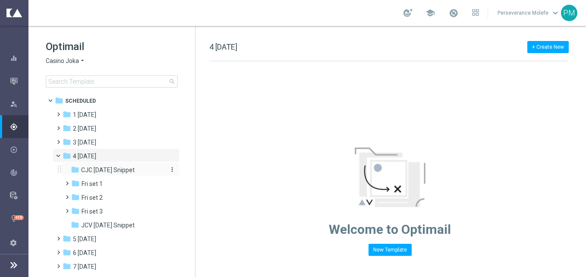
click at [118, 174] on div "folder CJC [DATE] Snippet" at bounding box center [117, 170] width 92 height 10
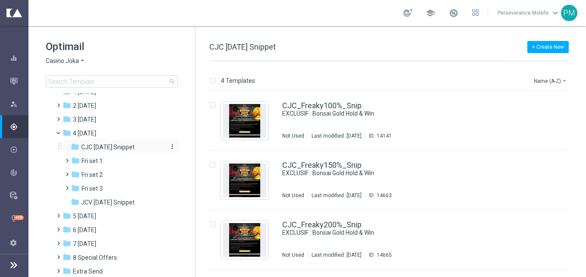
scroll to position [47, 0]
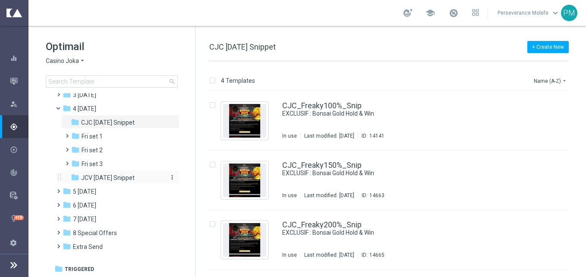
click at [136, 176] on div "folder JCV [DATE] Snippet" at bounding box center [117, 178] width 92 height 10
click at [125, 122] on span "CJC [DATE] Snippet" at bounding box center [108, 123] width 54 height 8
click at [109, 190] on div "folder 5 [DATE]" at bounding box center [112, 192] width 99 height 10
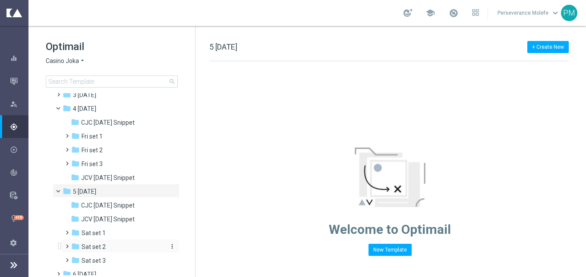
click at [115, 243] on div "folder Sat set 2" at bounding box center [117, 247] width 92 height 10
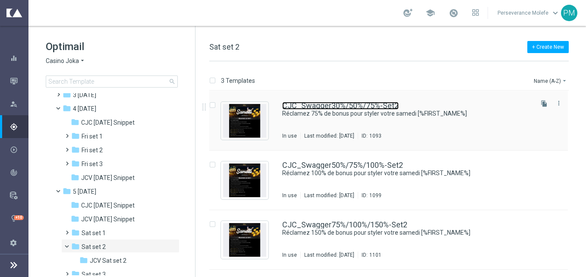
click at [342, 104] on link "CJC_Swagger30%/50%/75%-Set2" at bounding box center [340, 106] width 117 height 8
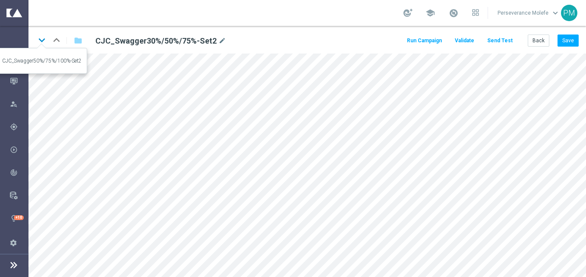
click at [44, 37] on icon "keyboard_arrow_down" at bounding box center [41, 40] width 13 height 13
click at [42, 40] on icon "keyboard_arrow_down" at bounding box center [41, 40] width 13 height 13
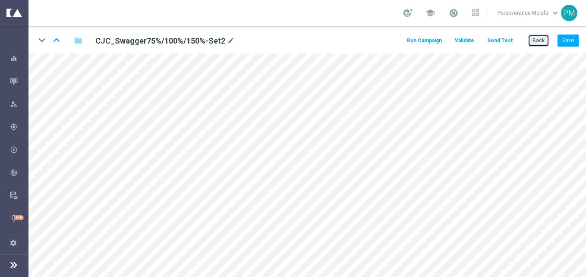
click at [546, 42] on button "Back" at bounding box center [539, 41] width 22 height 12
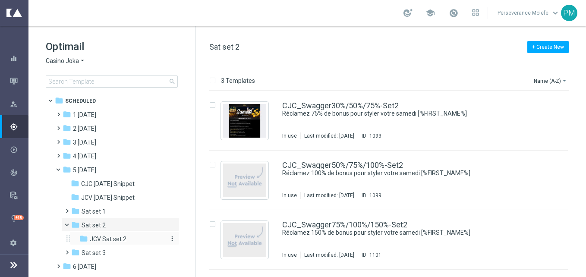
click at [109, 236] on span "JCV Sat set 2" at bounding box center [108, 239] width 37 height 8
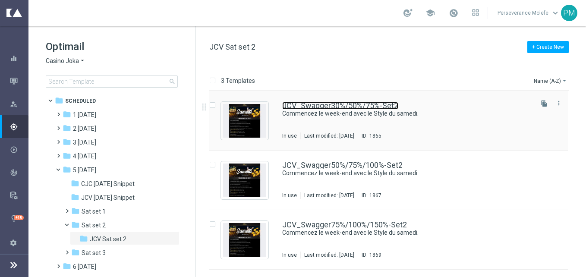
click at [339, 108] on link "JCV_Swagger30%/50%/75%-Set2" at bounding box center [340, 106] width 116 height 8
